Goal: Complete application form

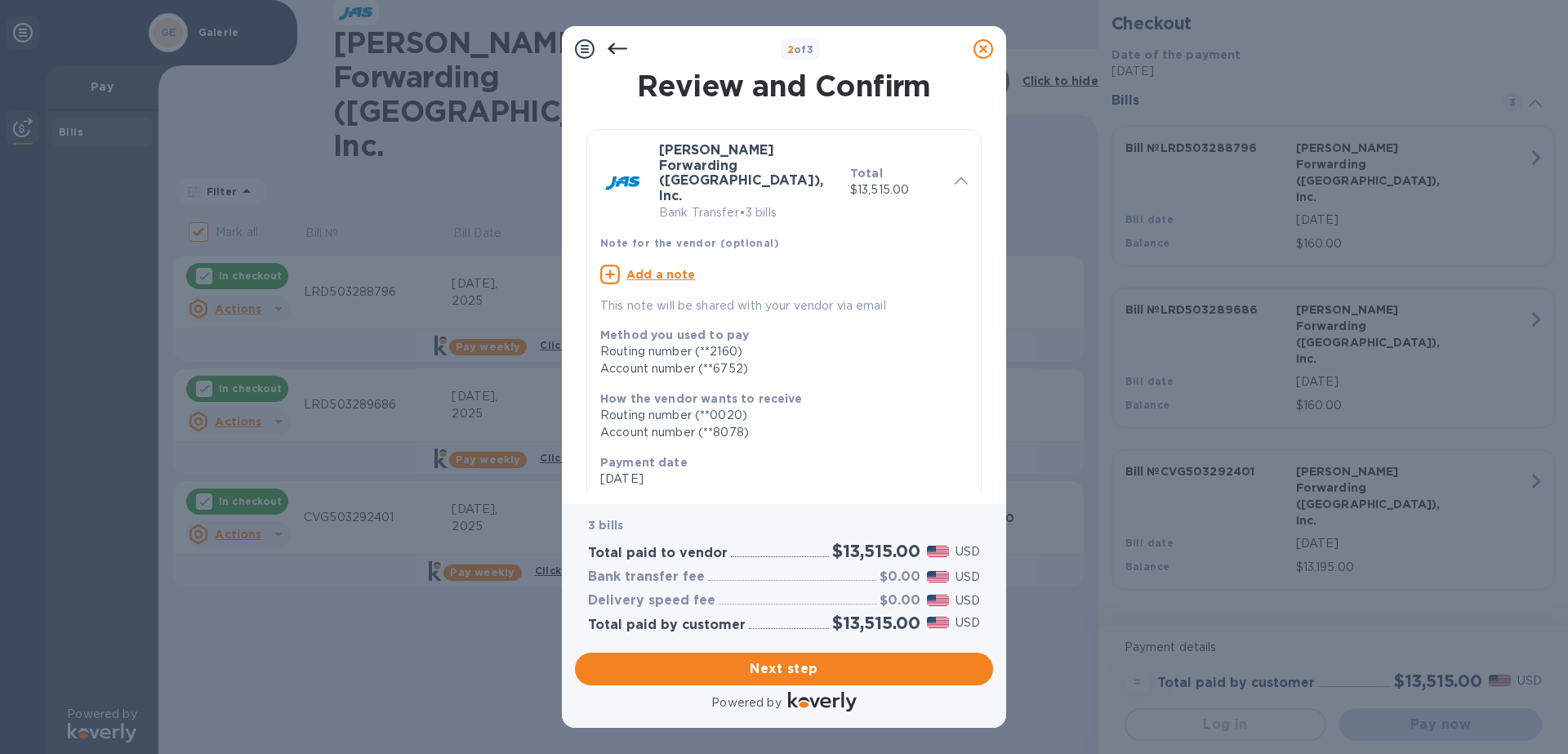
click at [816, 665] on span "Next step" at bounding box center [784, 668] width 392 height 20
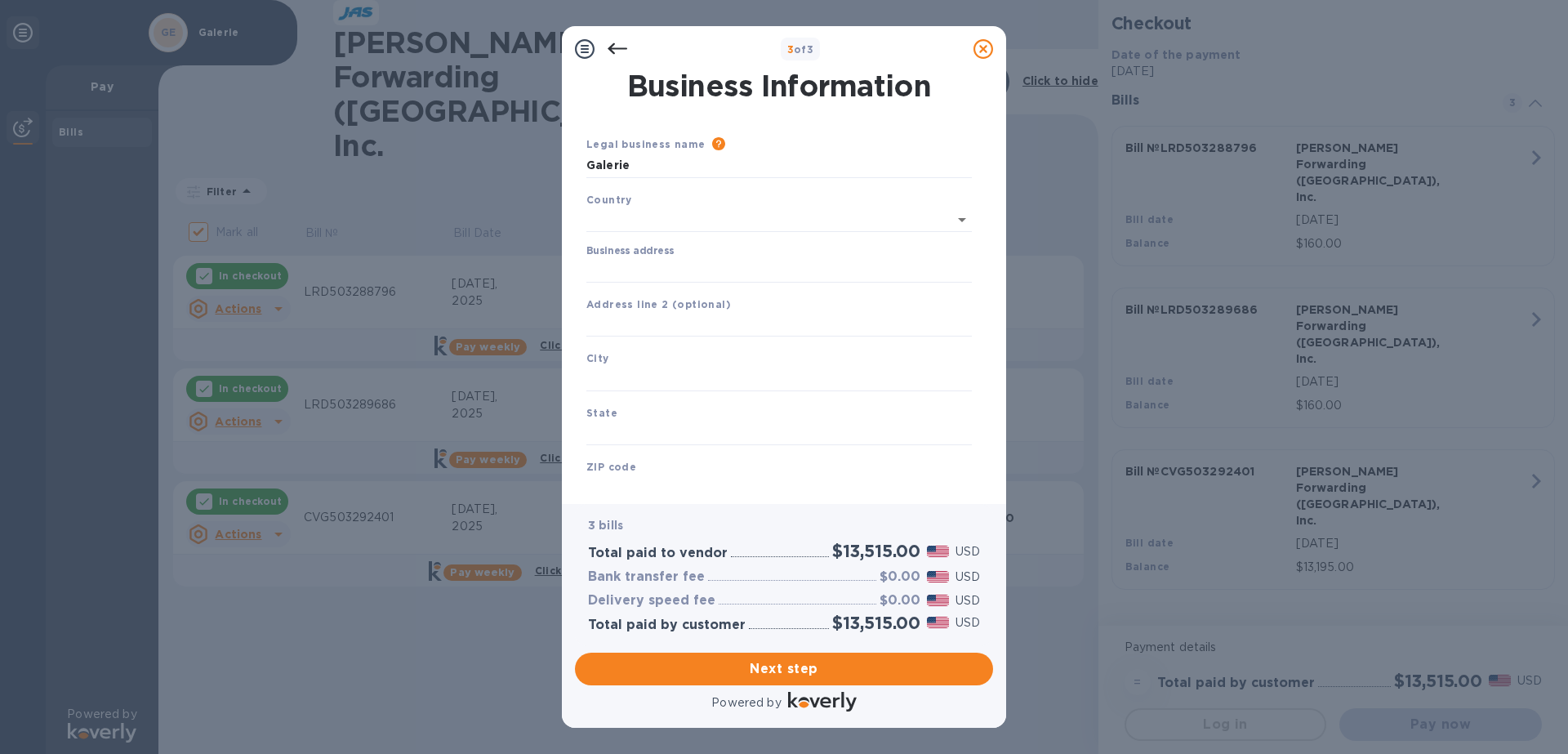
type input "[GEOGRAPHIC_DATA]"
click at [623, 269] on input "Business address" at bounding box center [779, 267] width 386 height 24
type input "[STREET_ADDRESS][PERSON_NAME]"
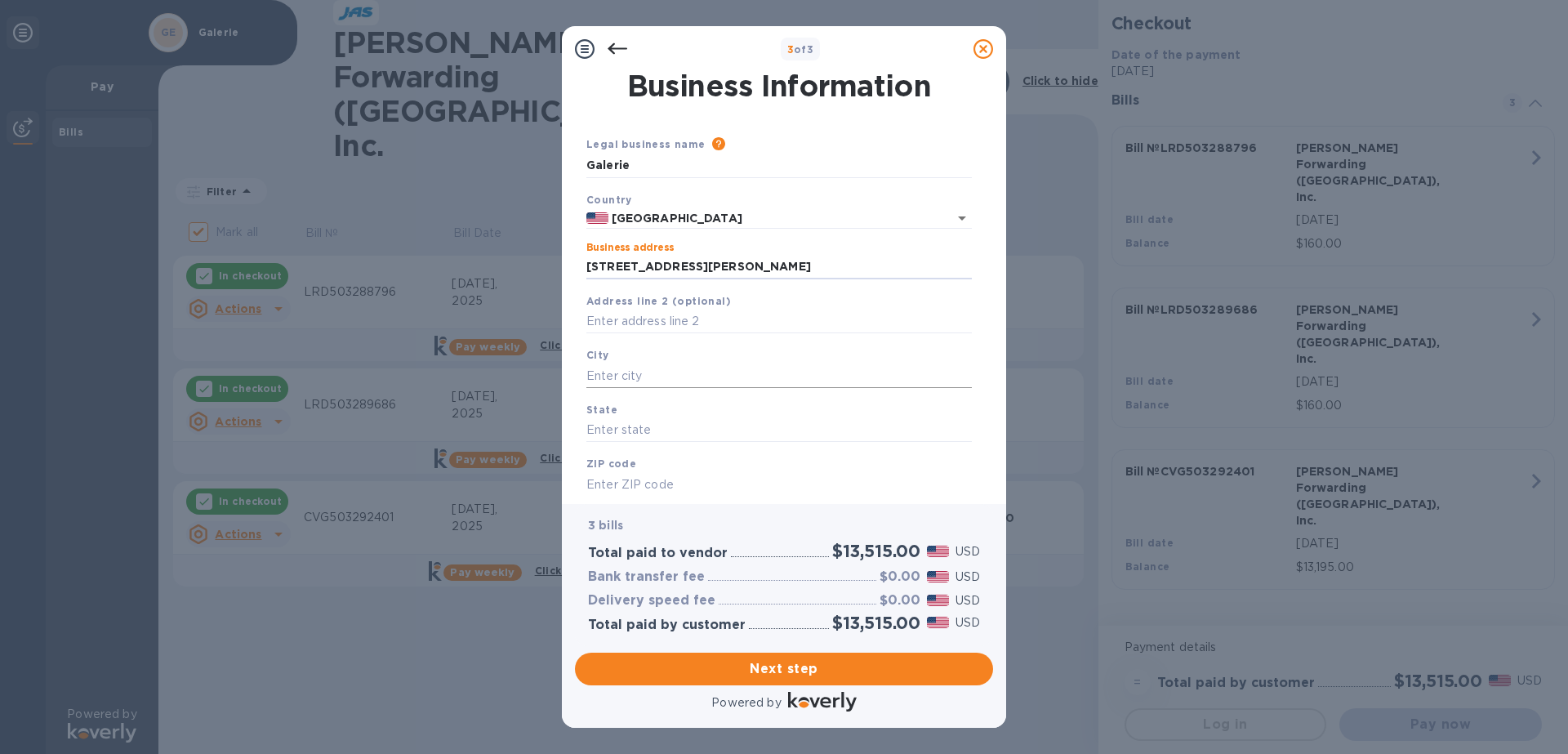
click at [642, 377] on input "text" at bounding box center [779, 376] width 386 height 24
type input "h"
type input "Hebron"
click at [663, 433] on input "text" at bounding box center [779, 431] width 386 height 24
type input "KY"
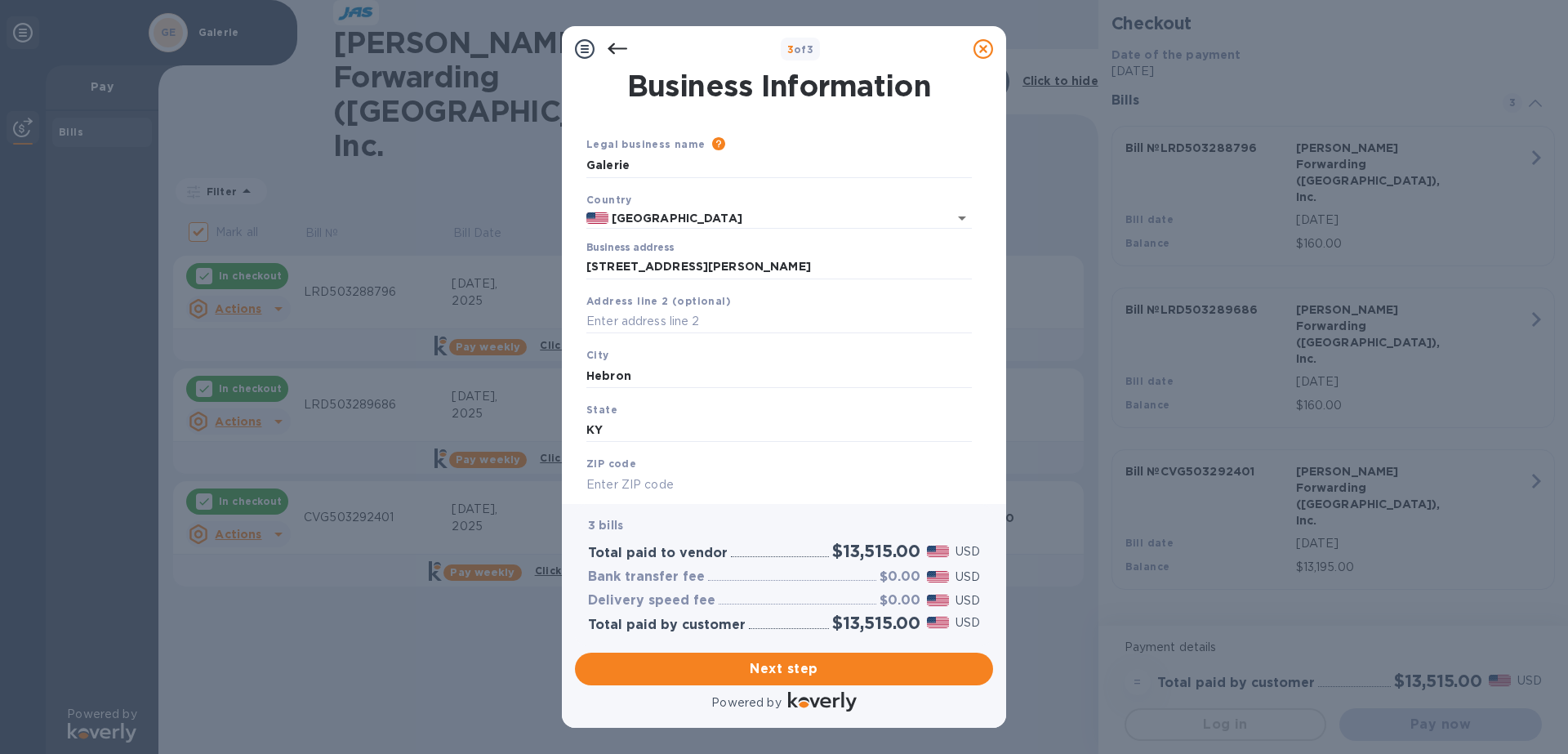
click at [621, 493] on div "Business Information Legal business name Please provide the legal name that app…" at bounding box center [784, 287] width 445 height 432
click at [623, 484] on input "text" at bounding box center [779, 484] width 386 height 24
type input "41048"
click at [814, 666] on span "Next step" at bounding box center [784, 668] width 392 height 20
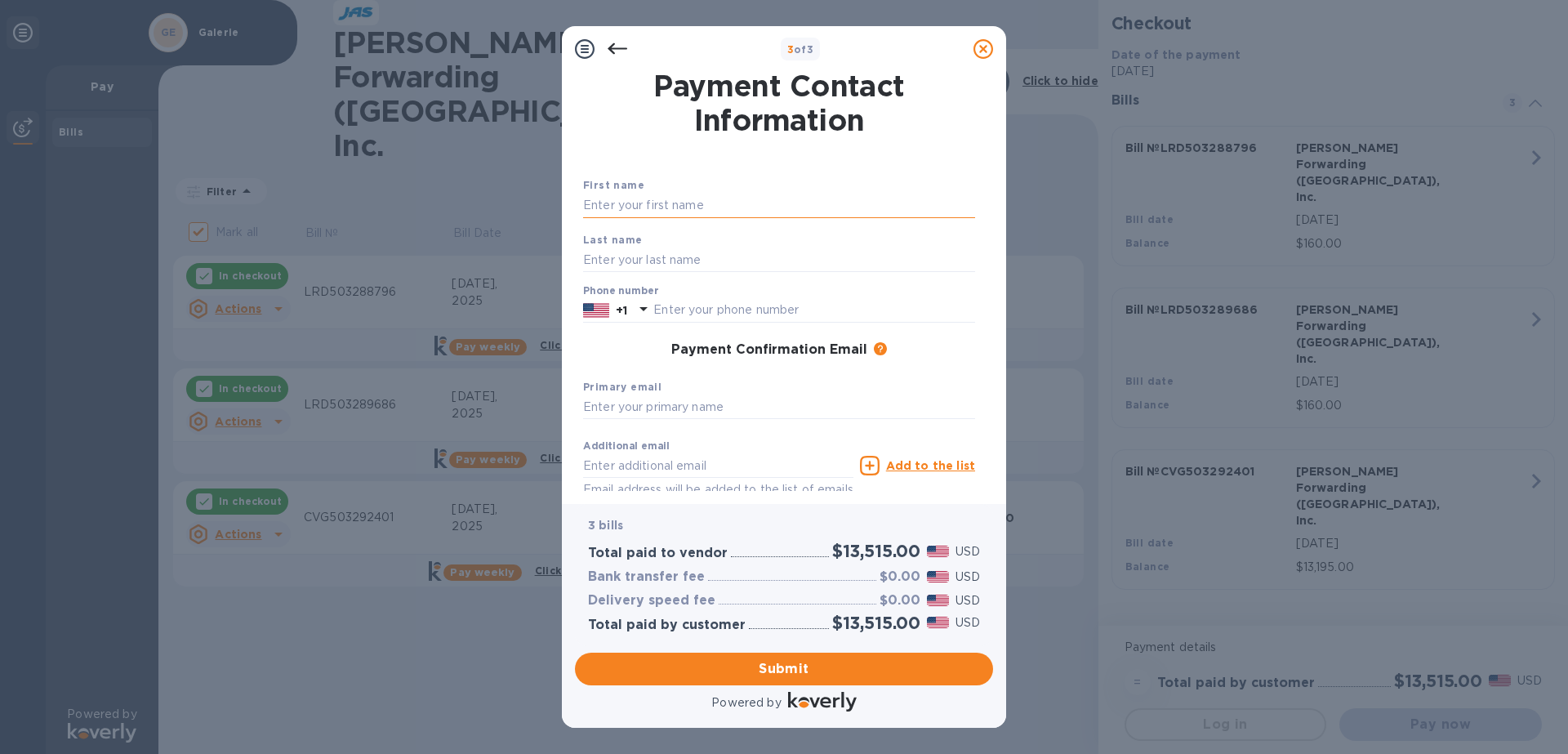
click at [672, 204] on input "text" at bounding box center [779, 206] width 392 height 24
type input "[PERSON_NAME]"
click at [668, 254] on input "text" at bounding box center [779, 259] width 392 height 24
type input "[PERSON_NAME]"
click at [695, 302] on input "text" at bounding box center [814, 310] width 322 height 24
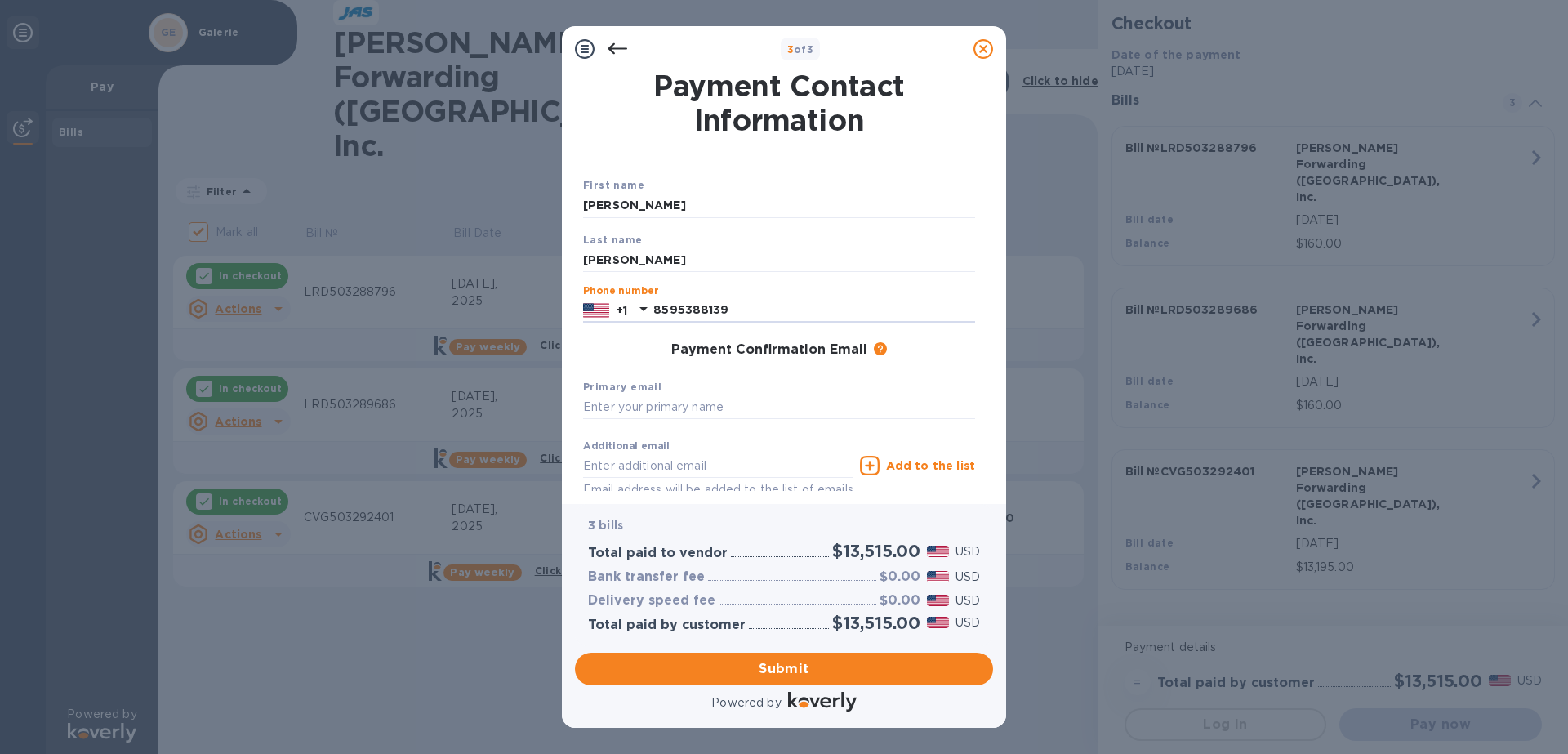
type input "8595388139"
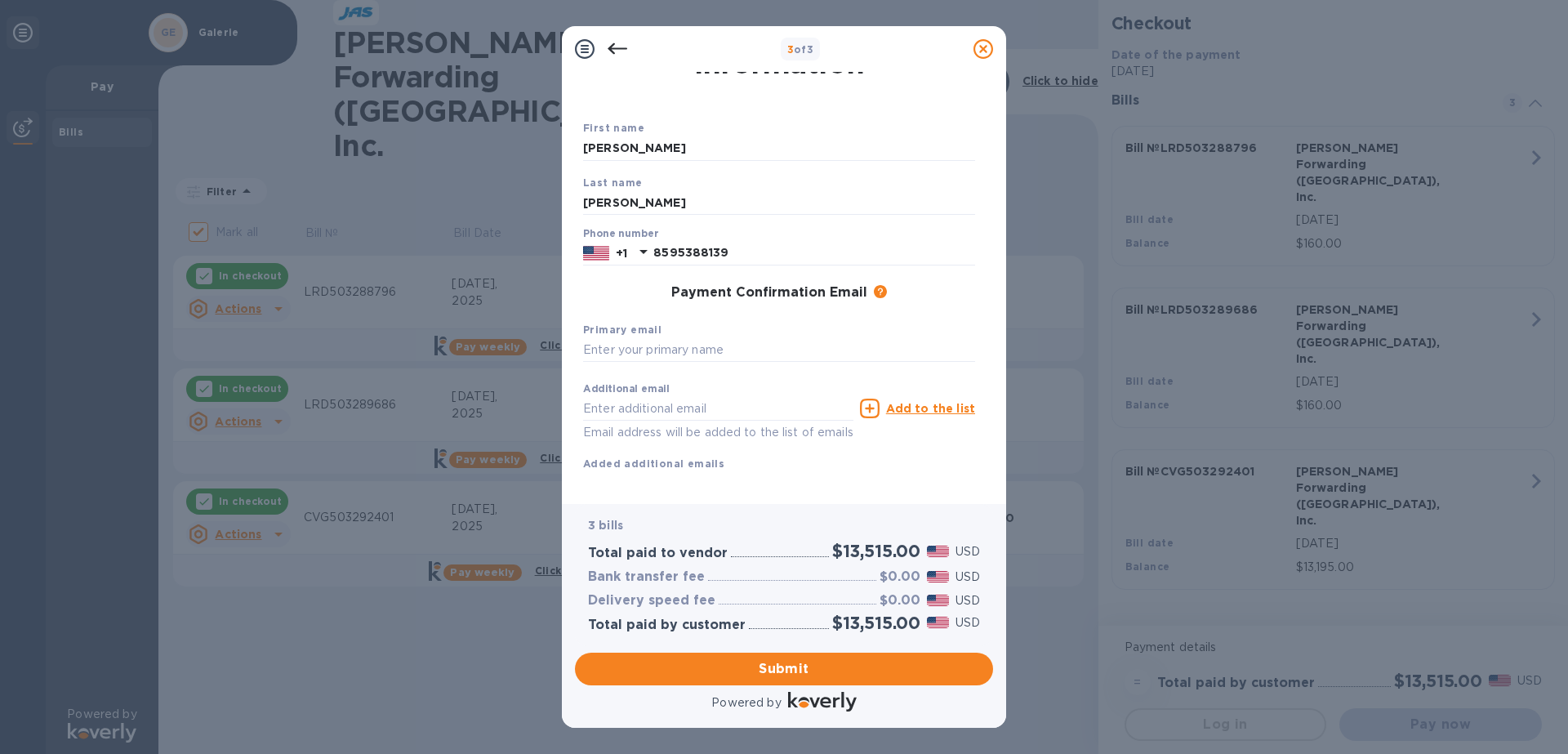
scroll to position [60, 0]
click at [745, 350] on input "text" at bounding box center [779, 348] width 392 height 24
type input "[EMAIL_ADDRESS][DOMAIN_NAME]"
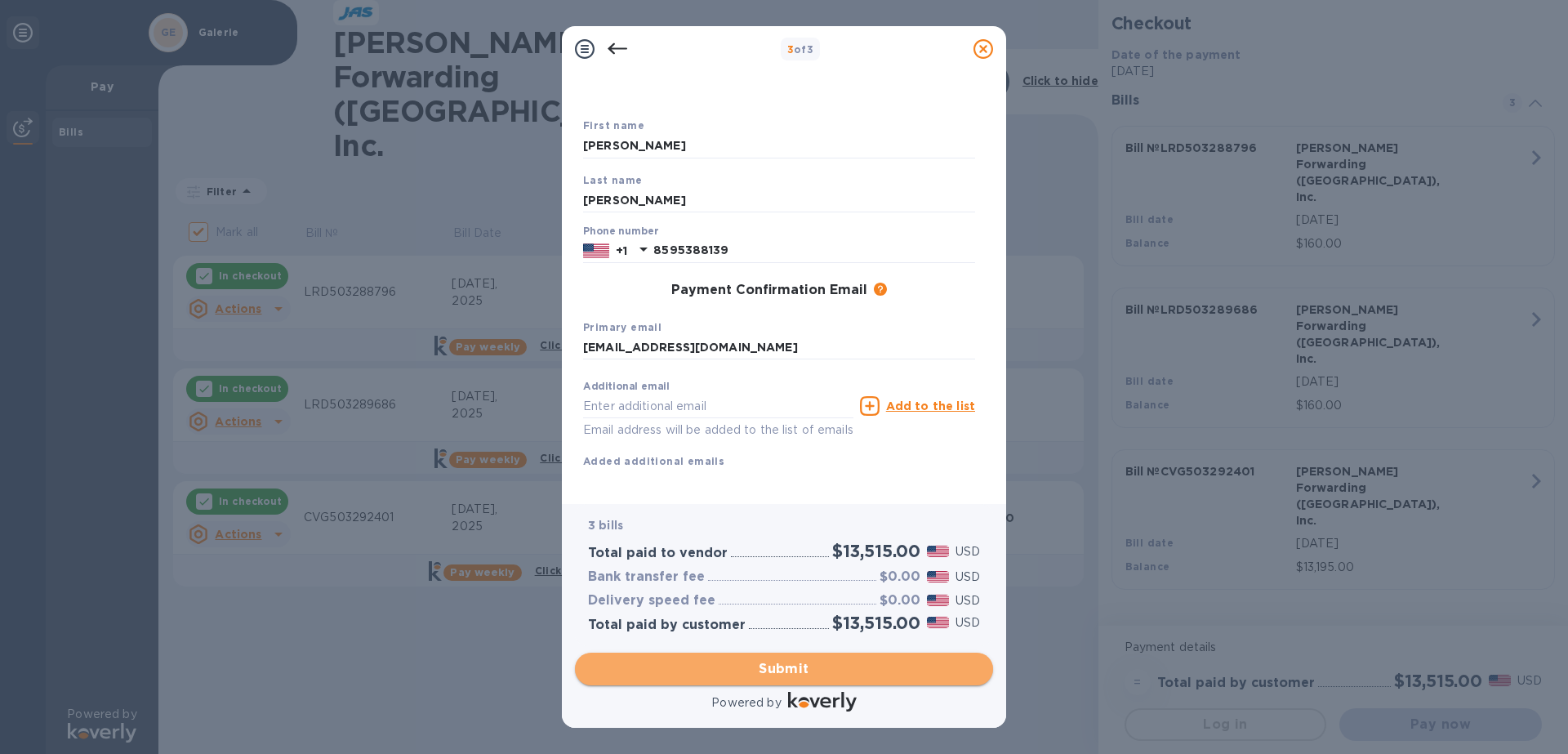
click at [825, 672] on span "Submit" at bounding box center [784, 668] width 392 height 20
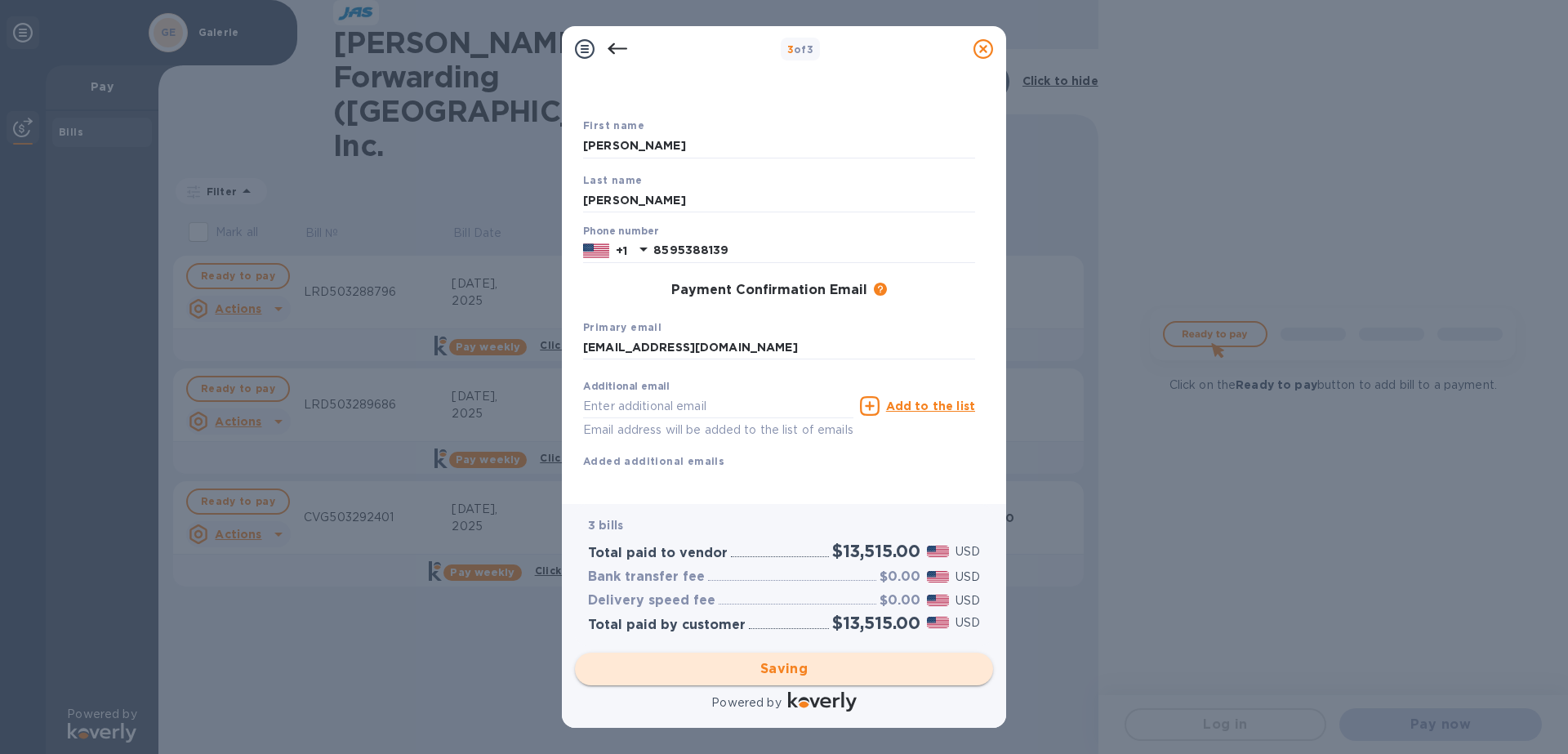
checkbox input "false"
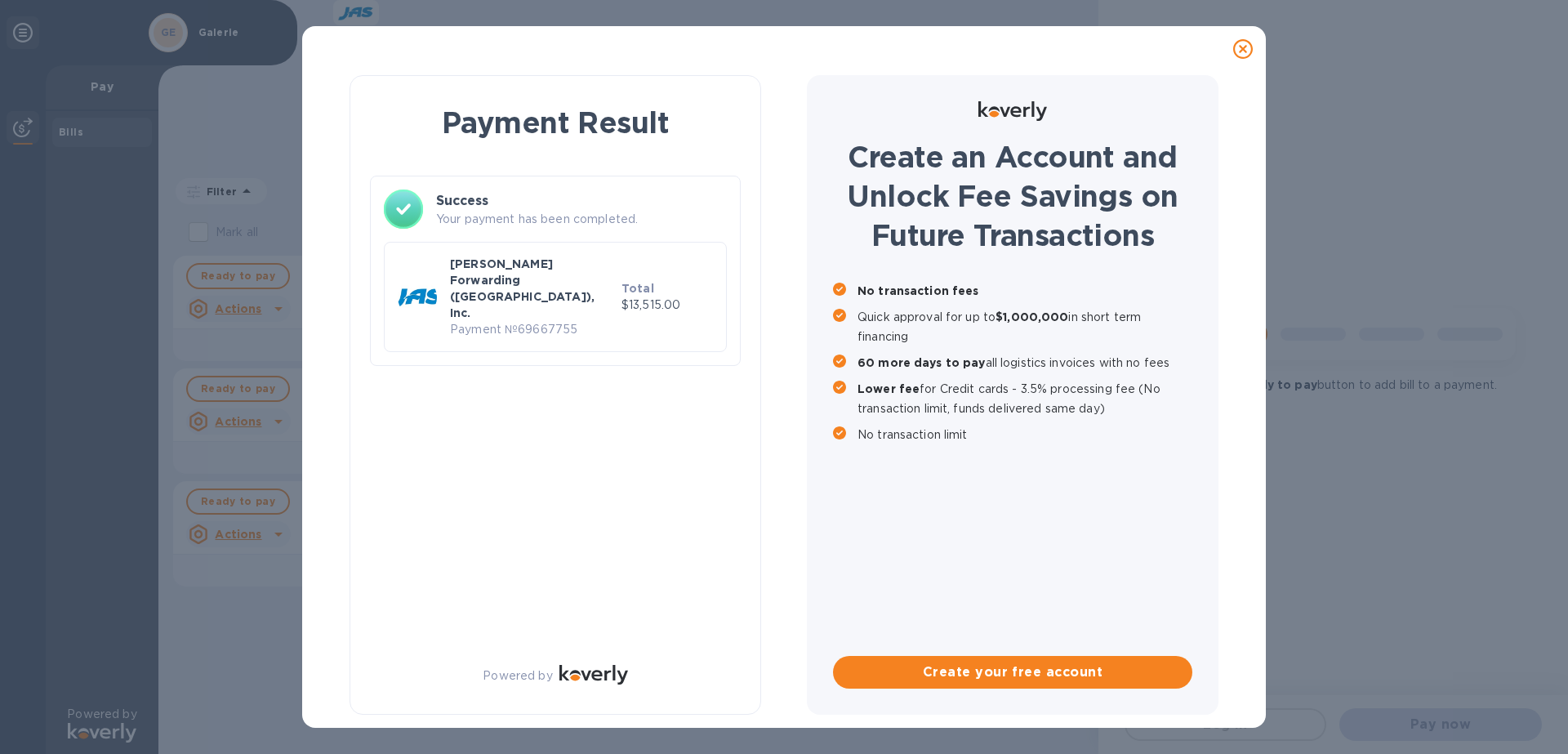
scroll to position [0, 0]
click at [1245, 51] on icon at bounding box center [1243, 48] width 20 height 20
